Goal: Task Accomplishment & Management: Use online tool/utility

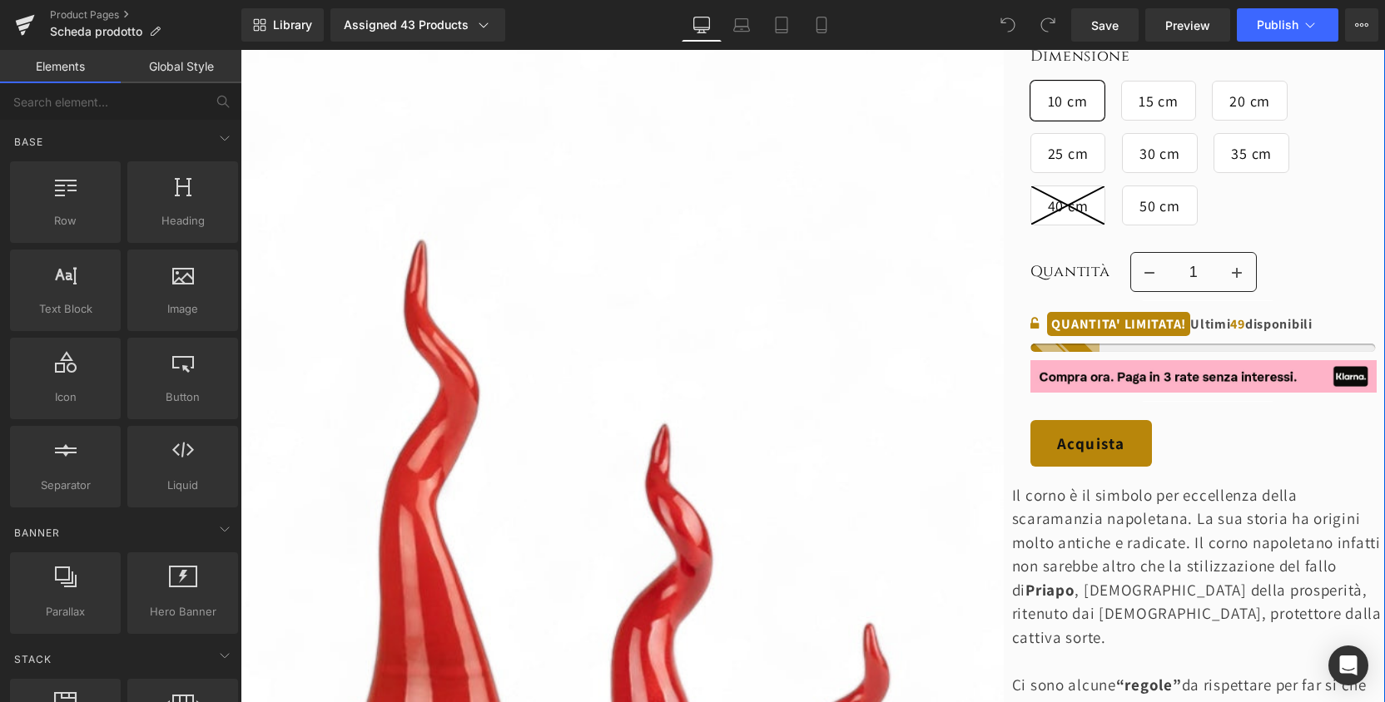
scroll to position [391, 0]
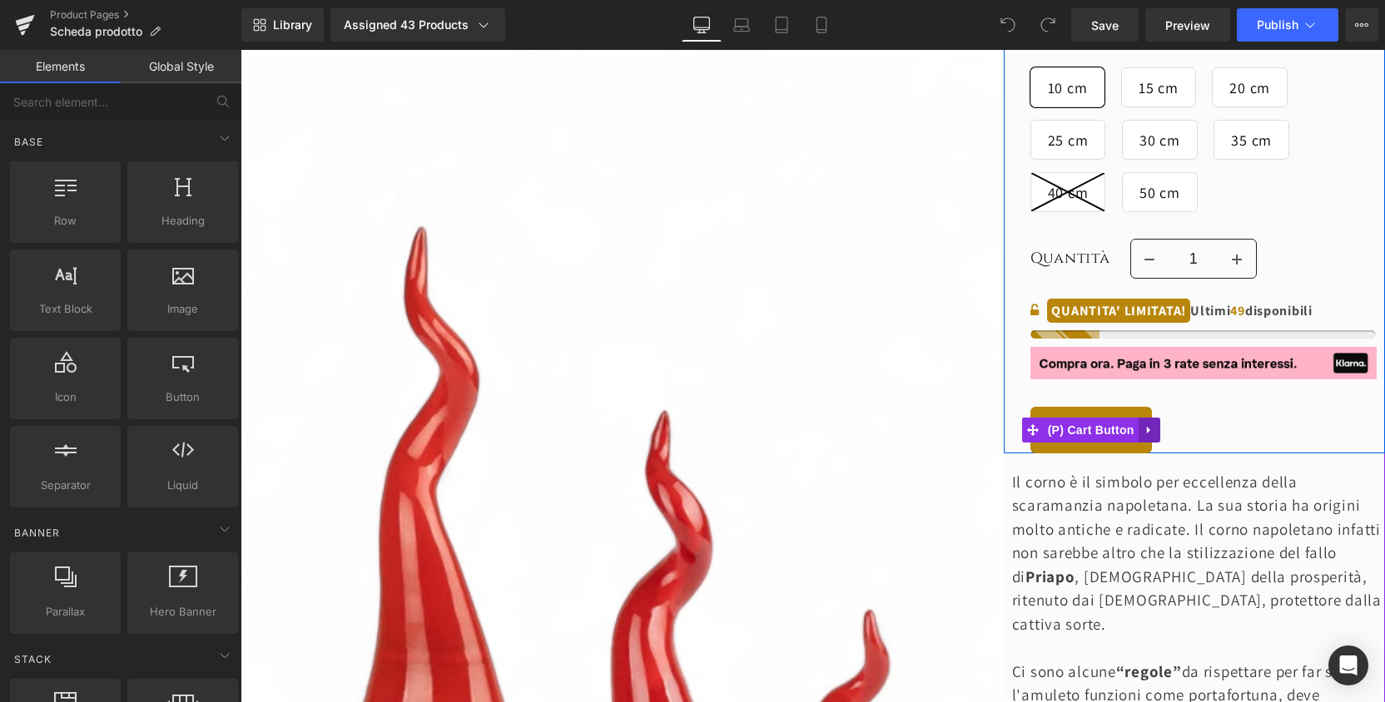
click at [1138, 440] on link at bounding box center [1149, 430] width 22 height 25
click at [1060, 432] on span "(P) Cart Button" at bounding box center [1090, 431] width 95 height 25
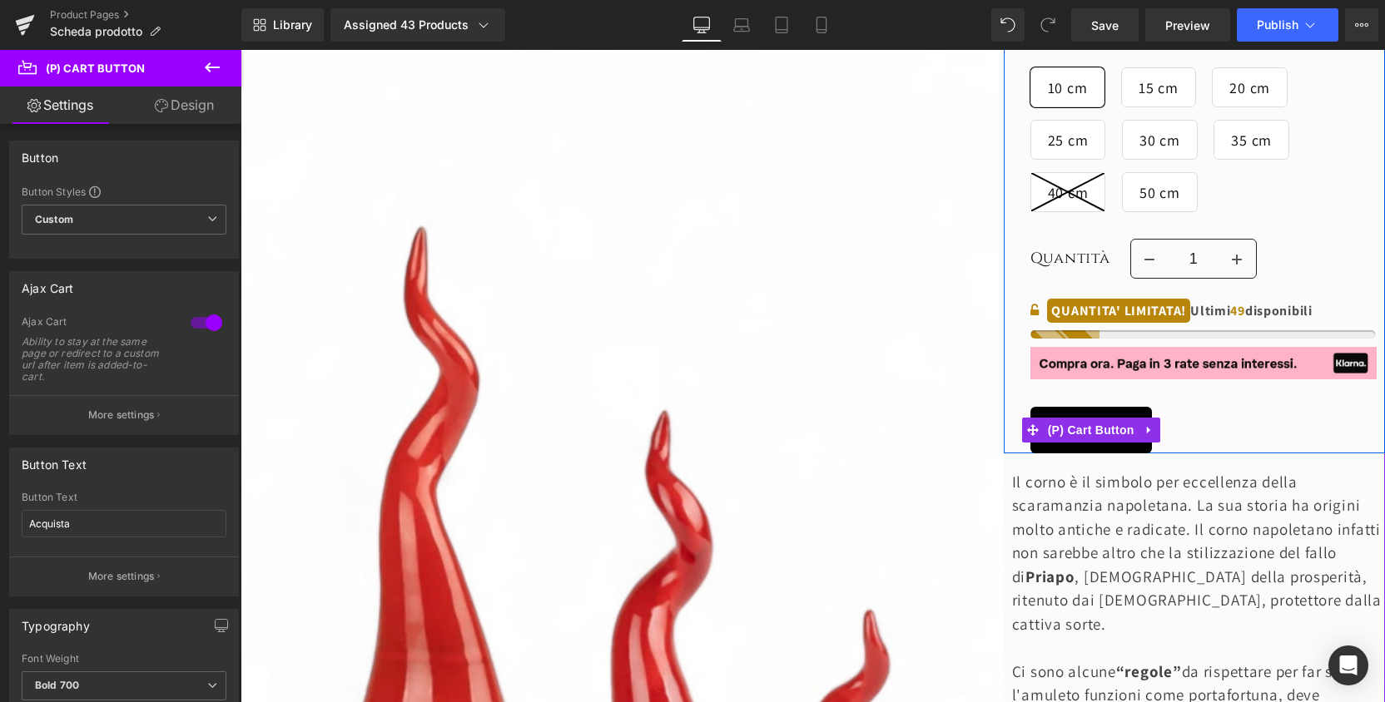
click at [1127, 409] on button "Acquista" at bounding box center [1090, 430] width 121 height 47
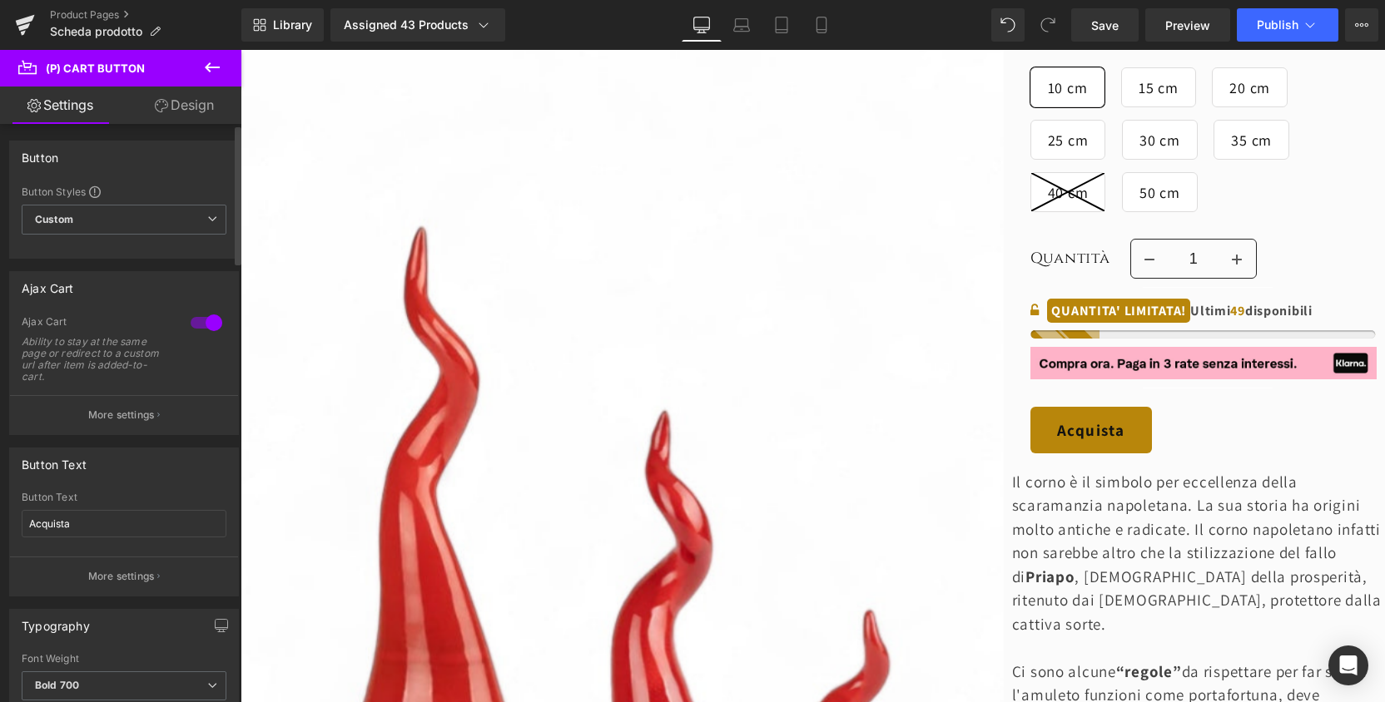
drag, startPoint x: 180, startPoint y: 201, endPoint x: 102, endPoint y: 334, distance: 154.7
click at [176, 207] on div "Button Styles Custom Custom Setup Global Style Custom Setup Global Style Button…" at bounding box center [124, 221] width 228 height 73
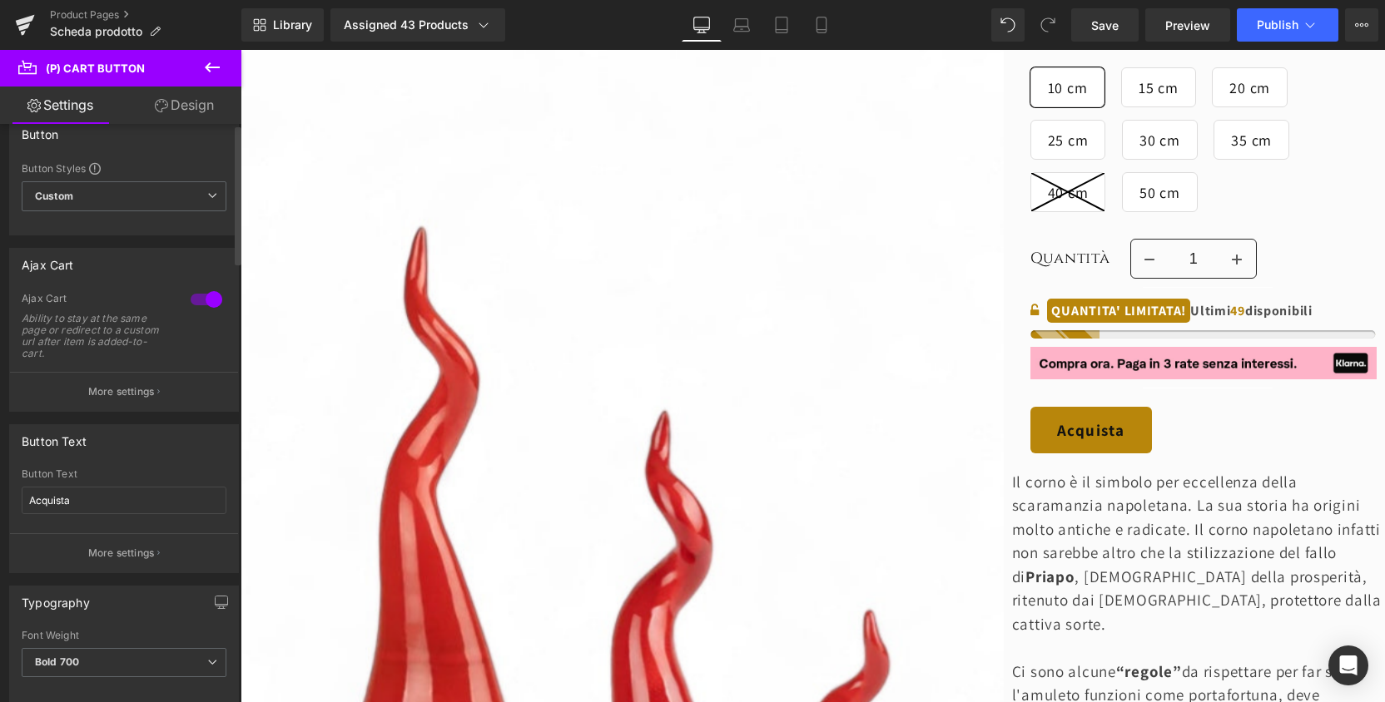
scroll to position [27, 0]
click at [181, 97] on link "Design" at bounding box center [184, 105] width 121 height 37
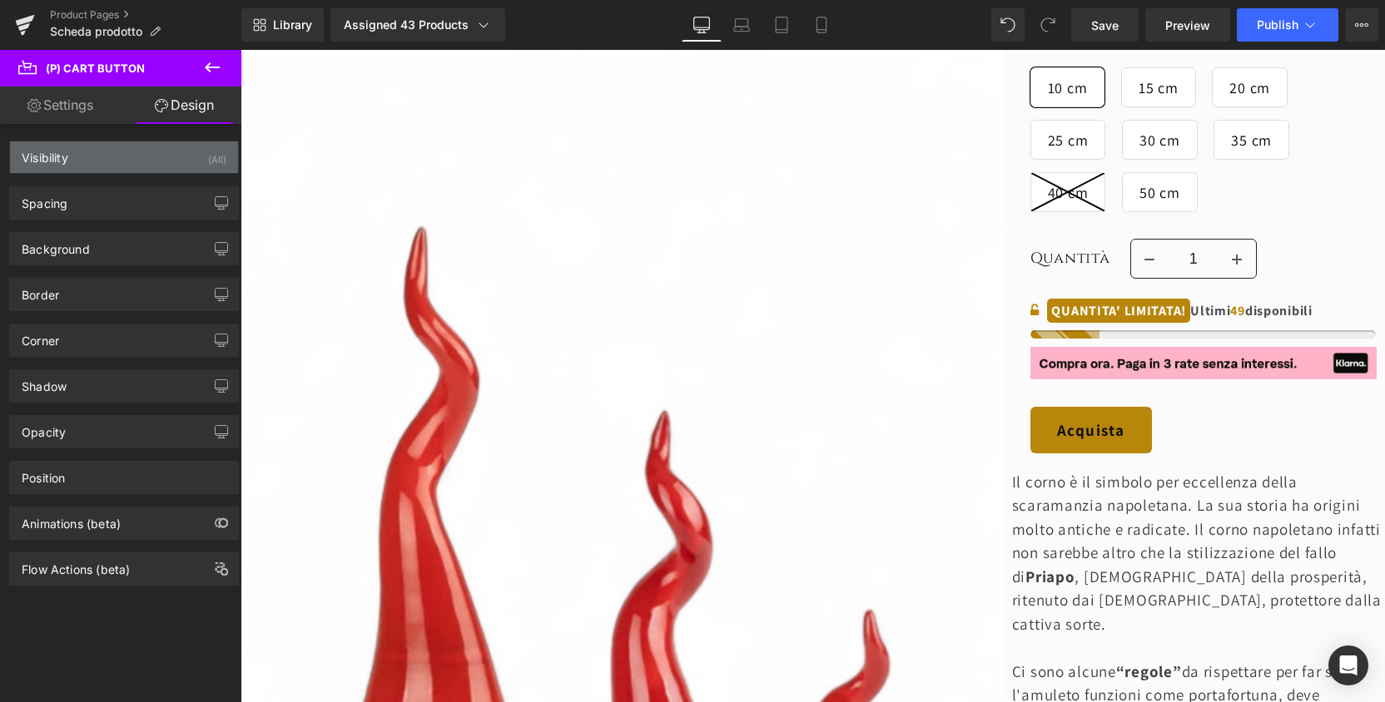
click at [64, 164] on div "Visibility" at bounding box center [45, 152] width 47 height 23
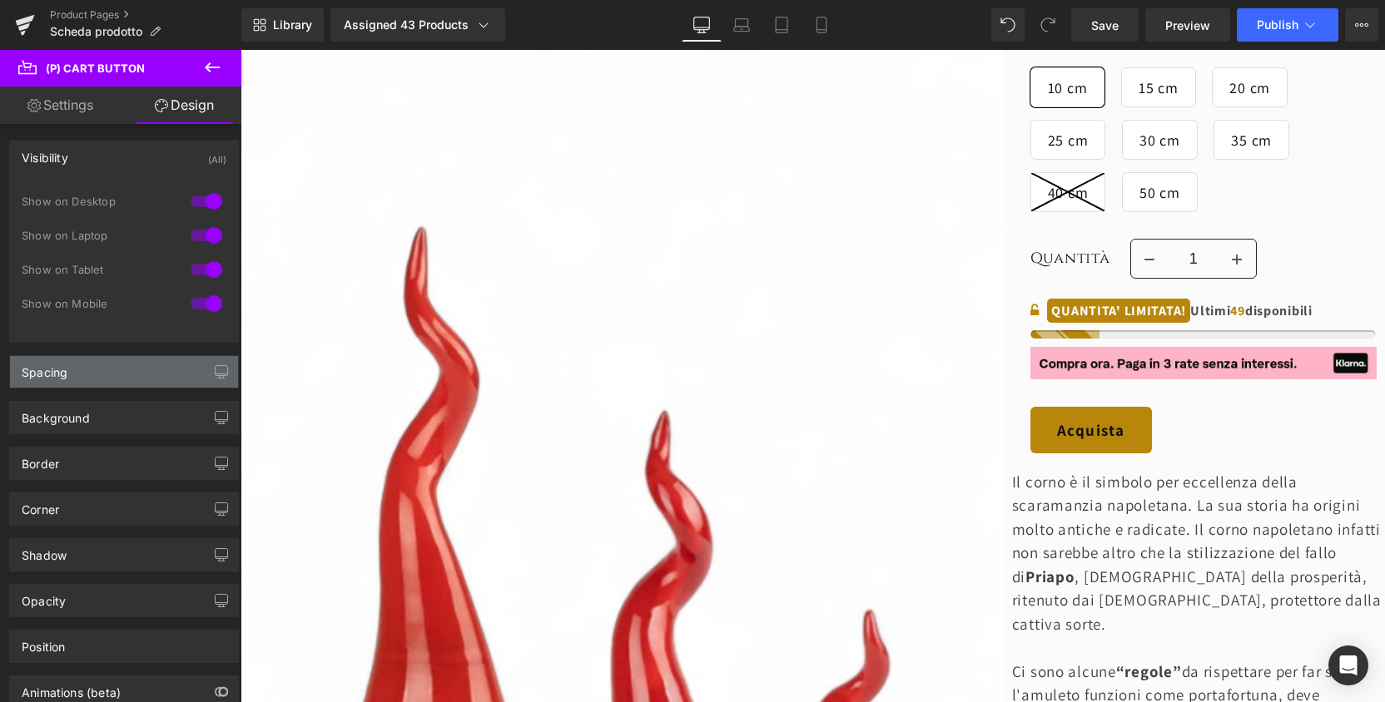
click at [89, 386] on div "Spacing" at bounding box center [124, 372] width 228 height 32
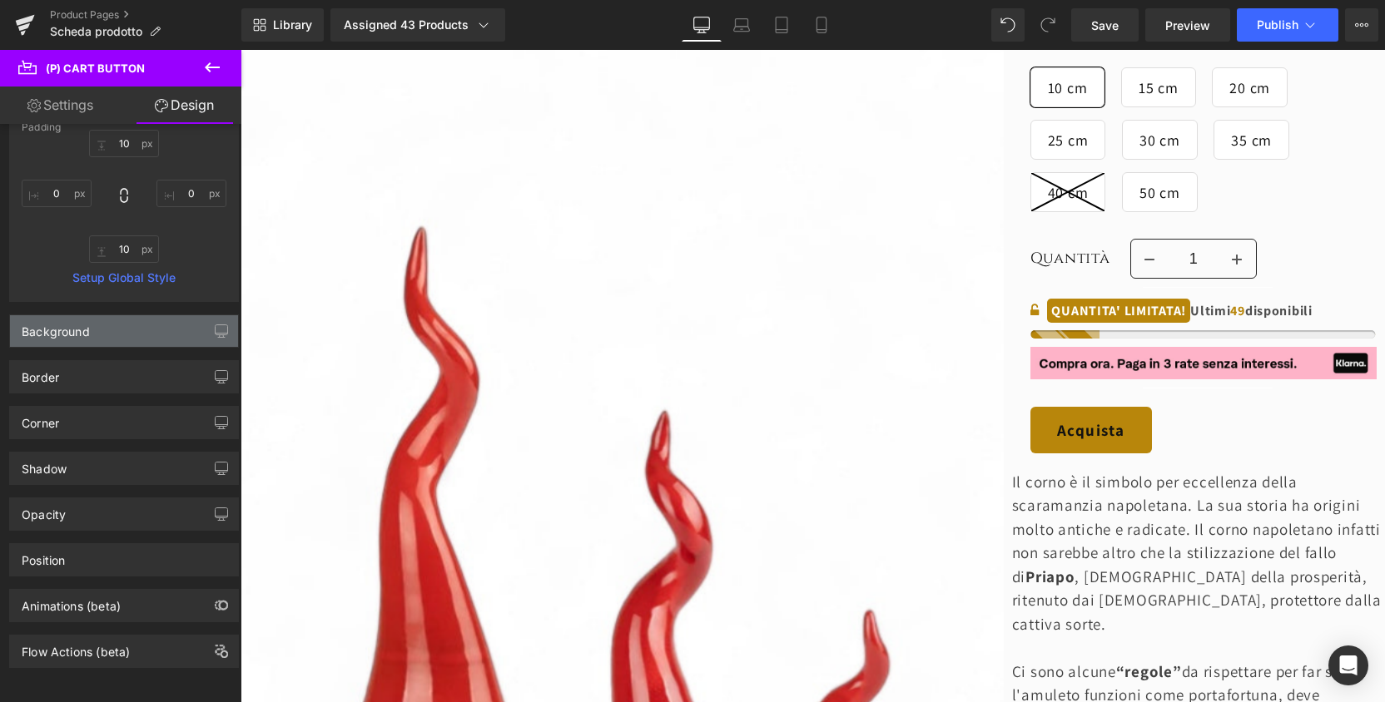
scroll to position [445, 0]
click at [83, 321] on div "Background" at bounding box center [56, 326] width 68 height 23
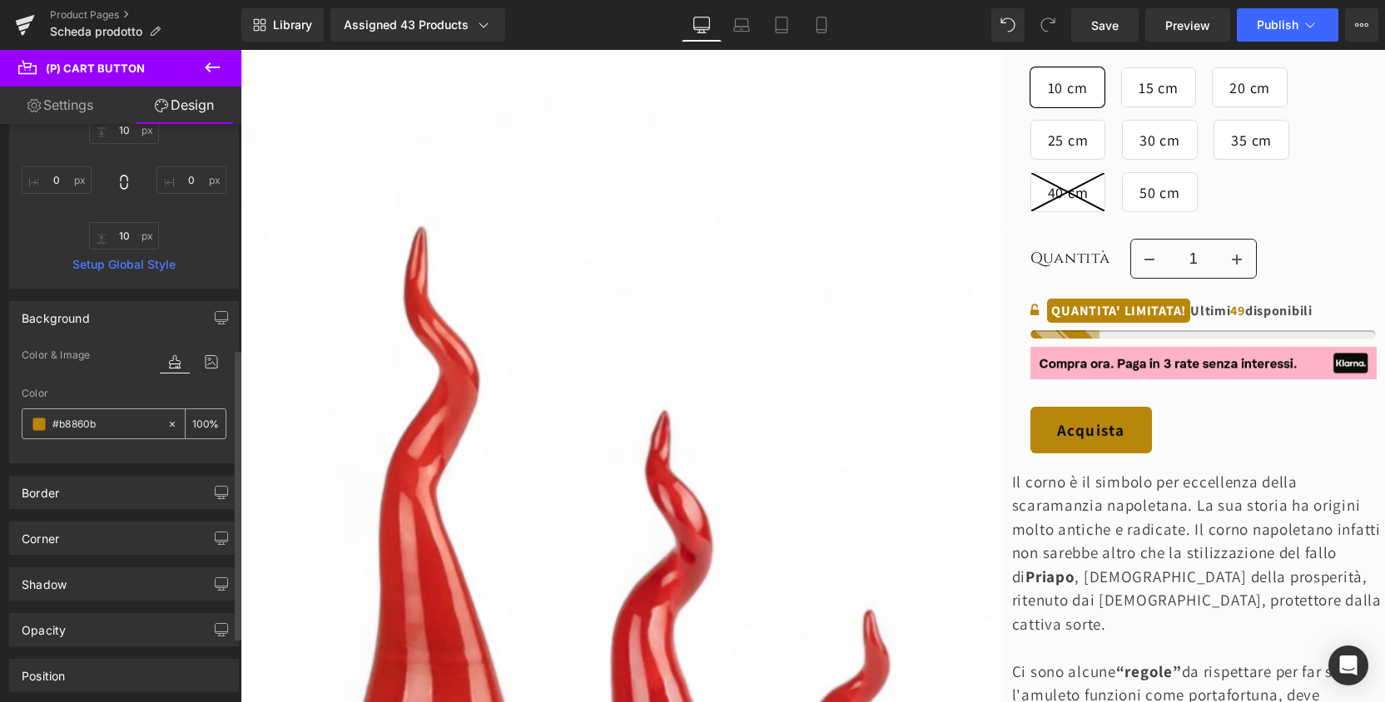
click at [116, 427] on input "#b8860b" at bounding box center [105, 424] width 107 height 18
